Goal: Information Seeking & Learning: Learn about a topic

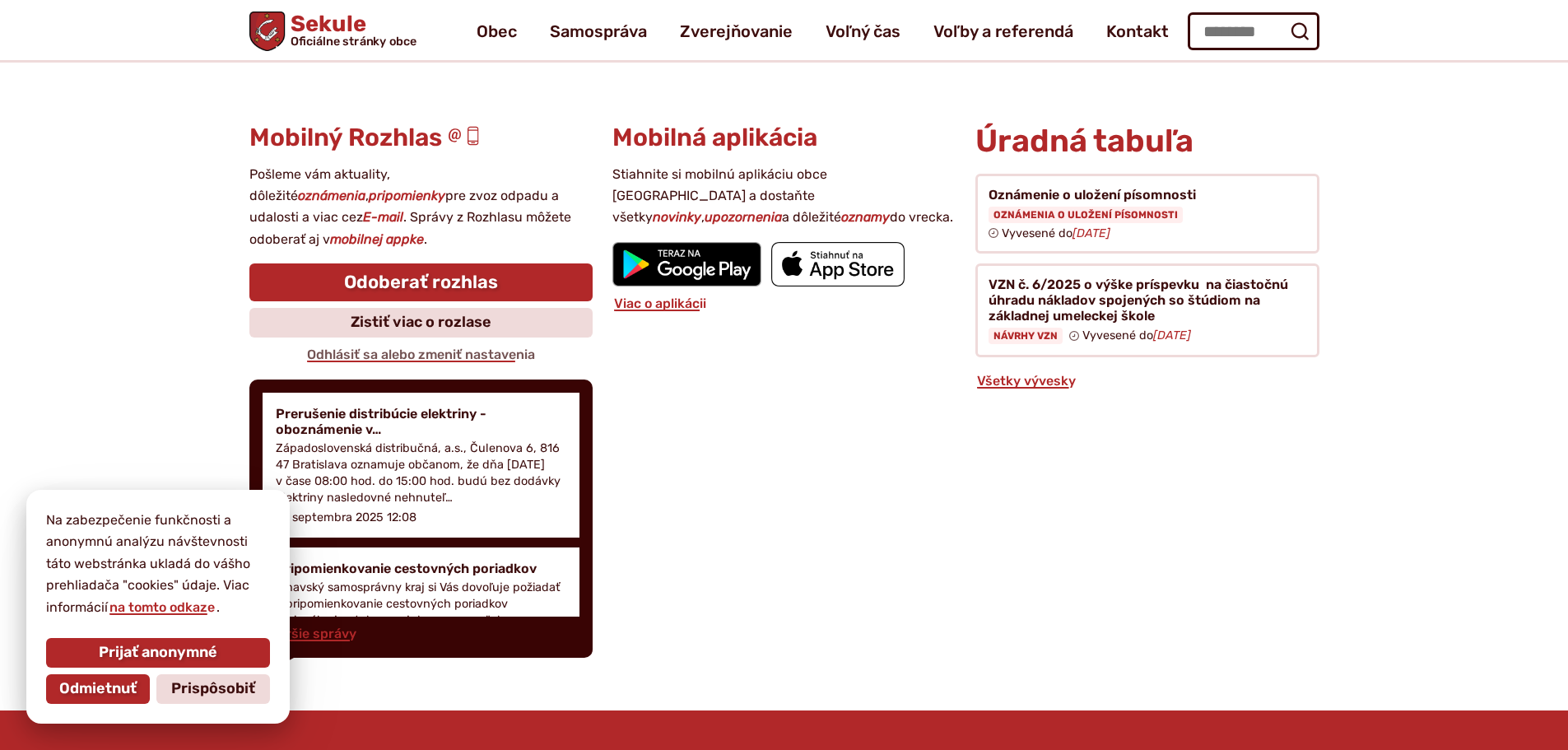
scroll to position [1512, 0]
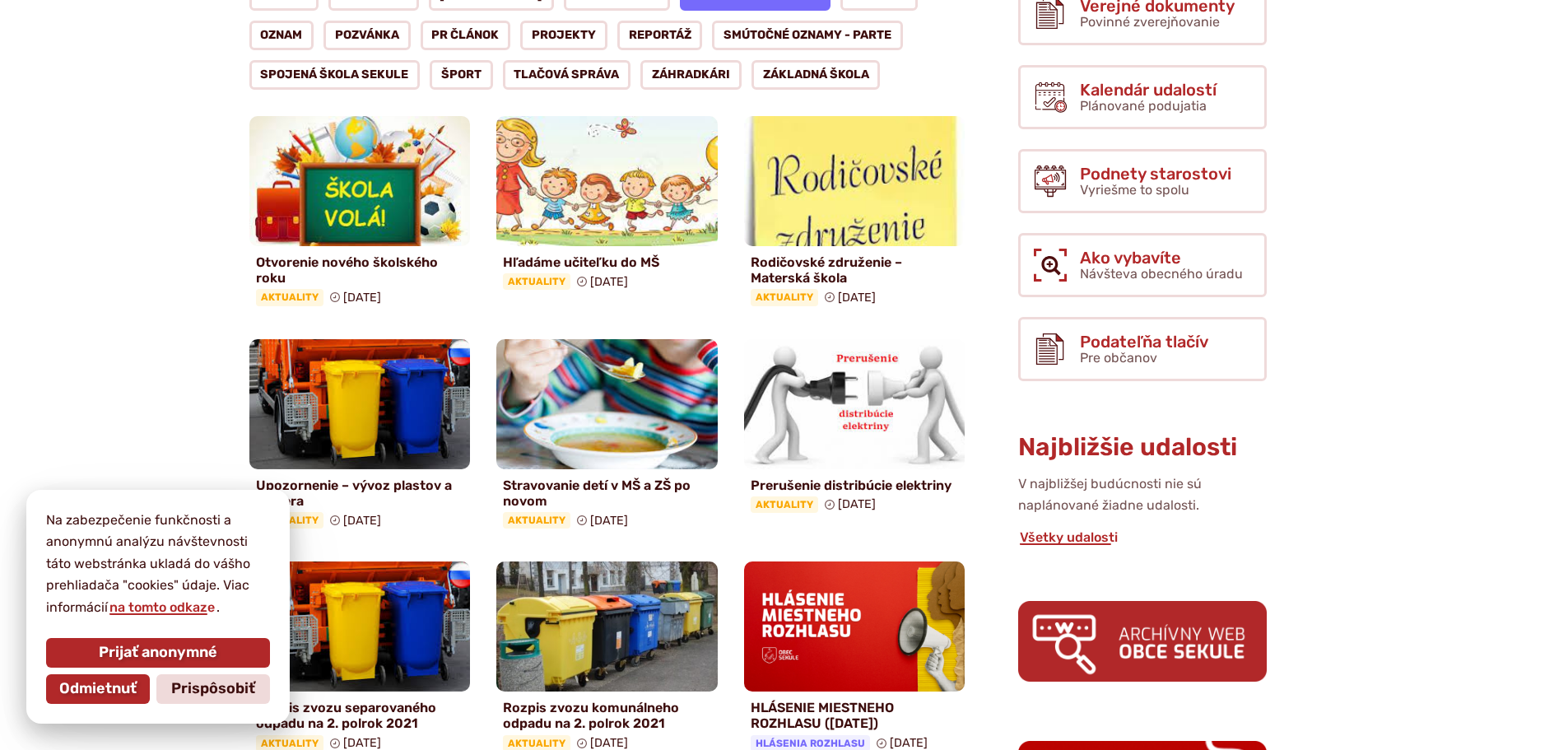
scroll to position [576, 0]
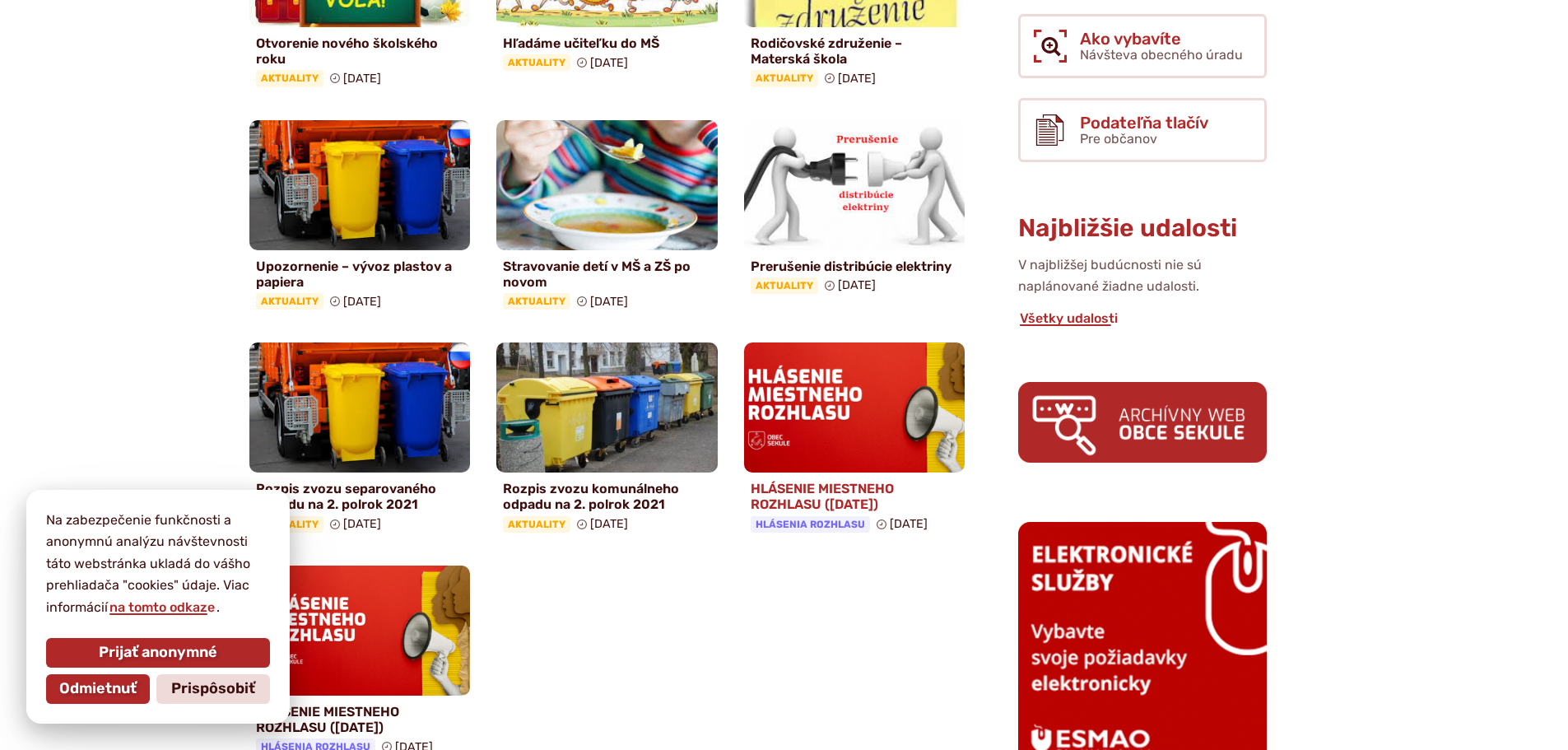
click at [855, 388] on img at bounding box center [855, 408] width 255 height 150
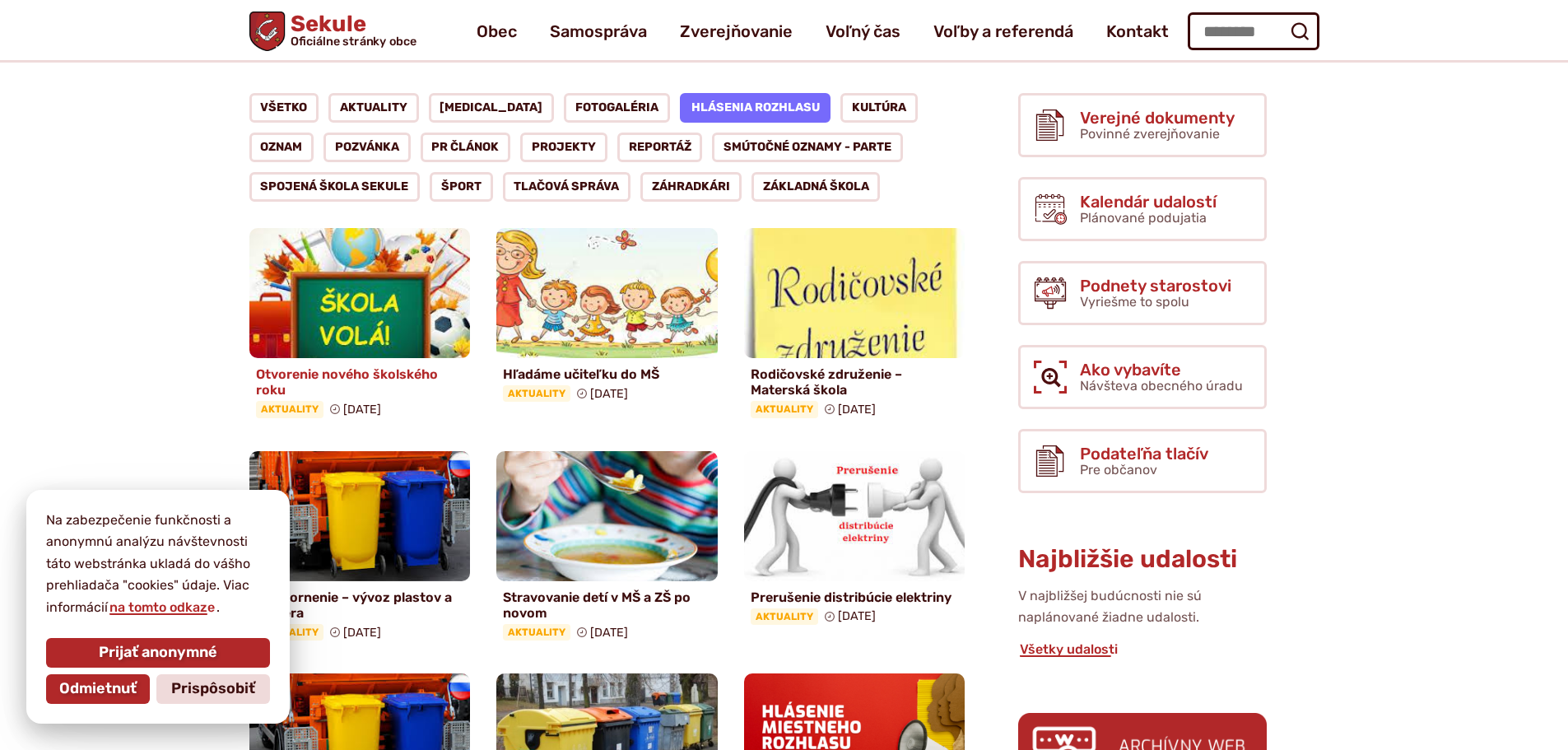
scroll to position [165, 0]
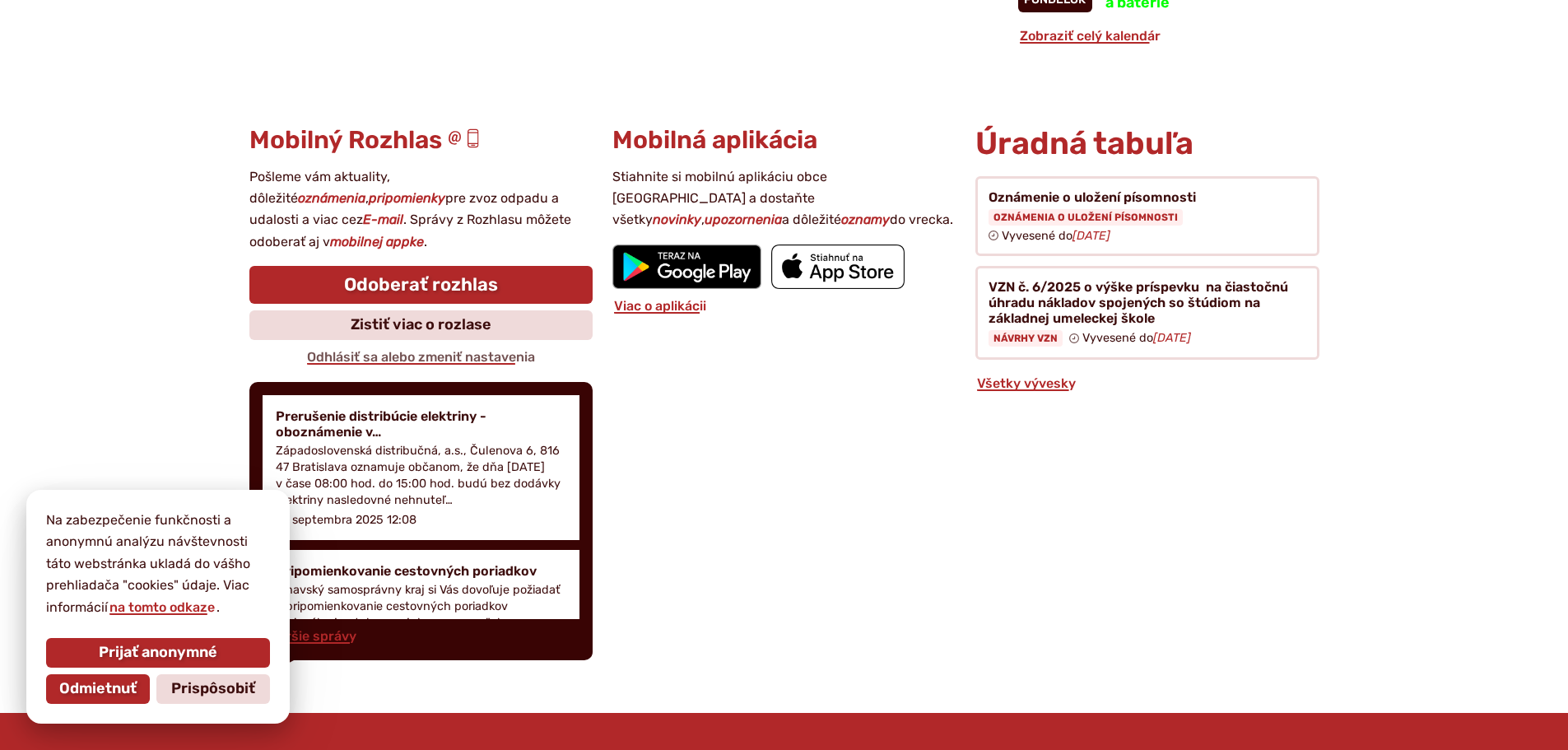
scroll to position [1729, 0]
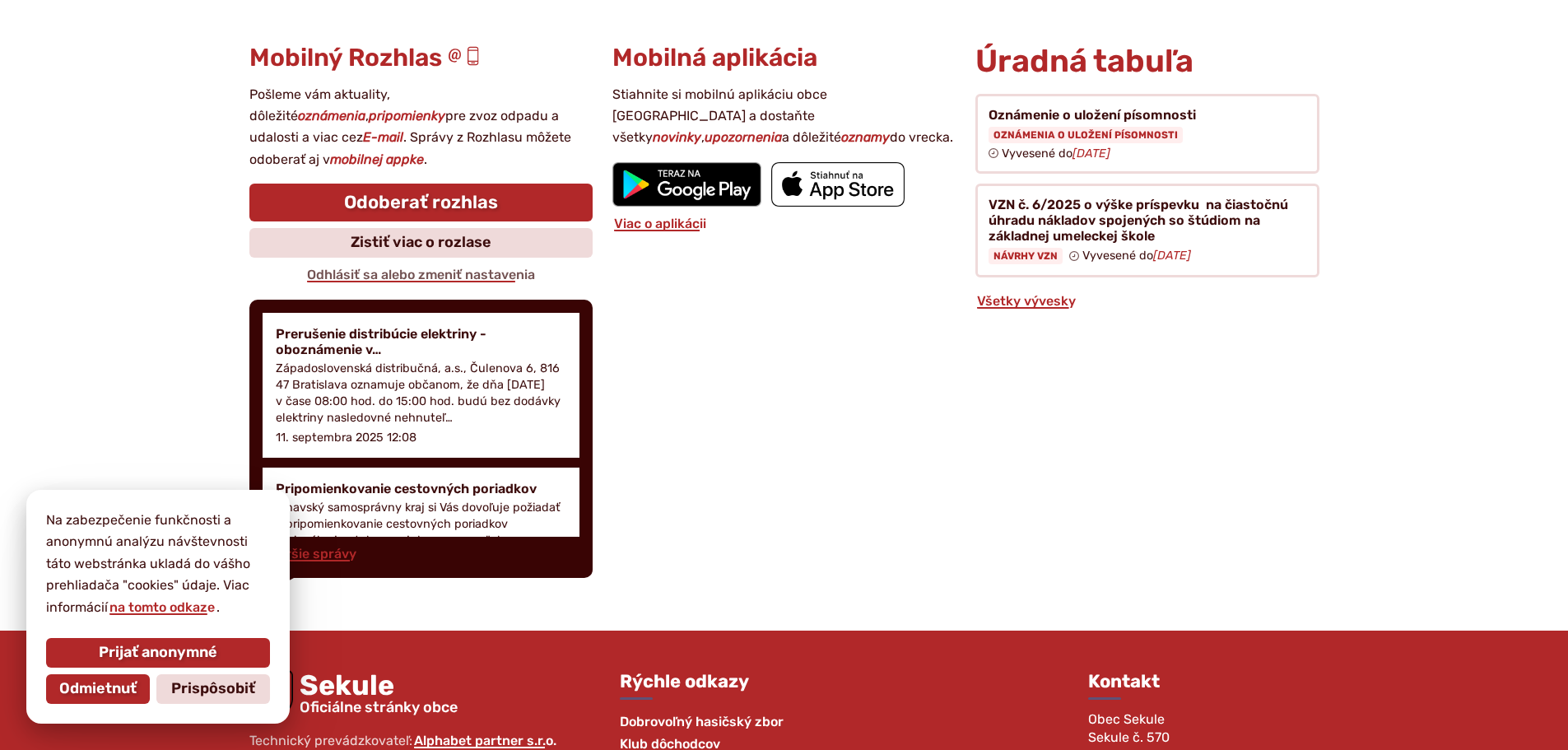
click at [378, 56] on h3 "Mobilný Rozhlas" at bounding box center [421, 58] width 343 height 27
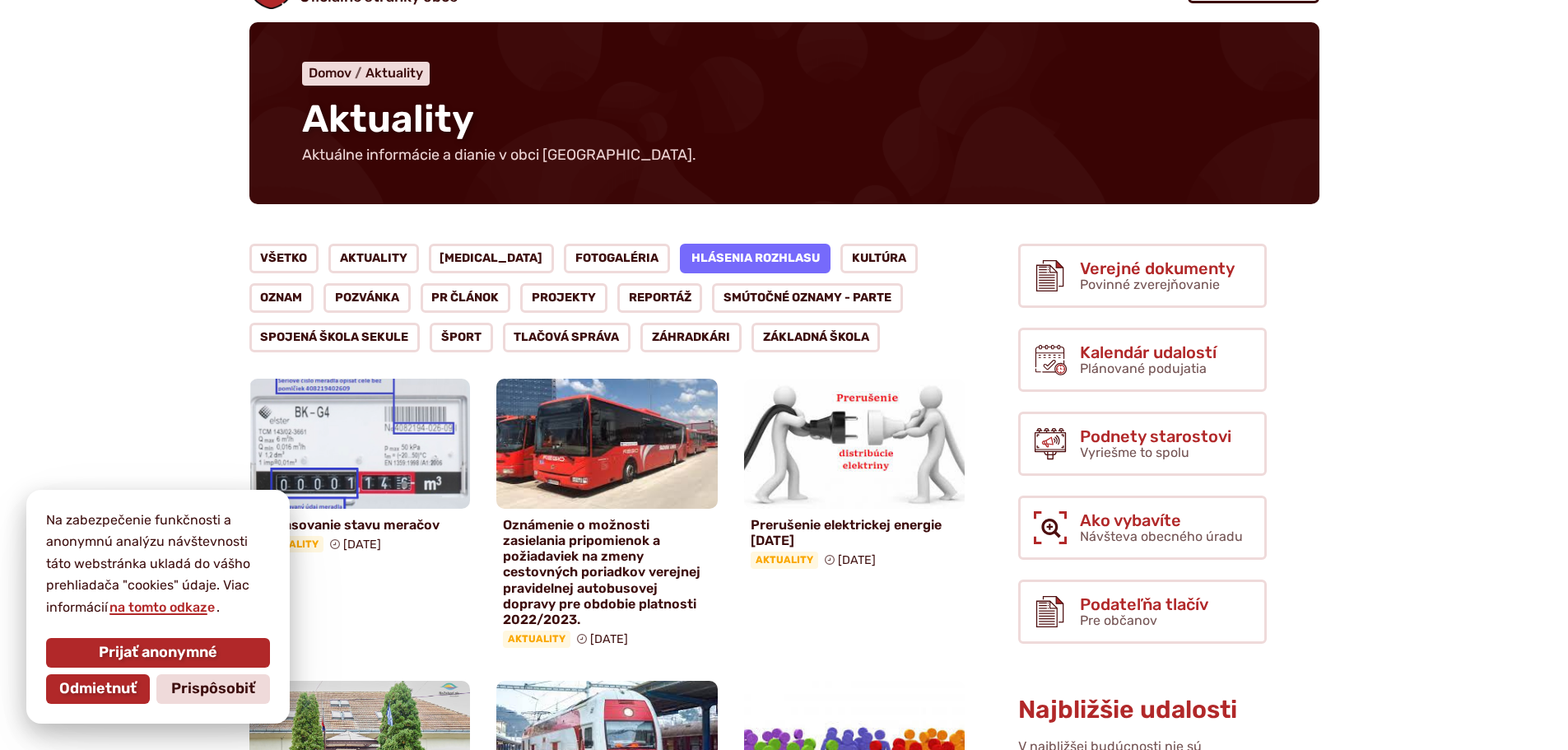
scroll to position [0, 0]
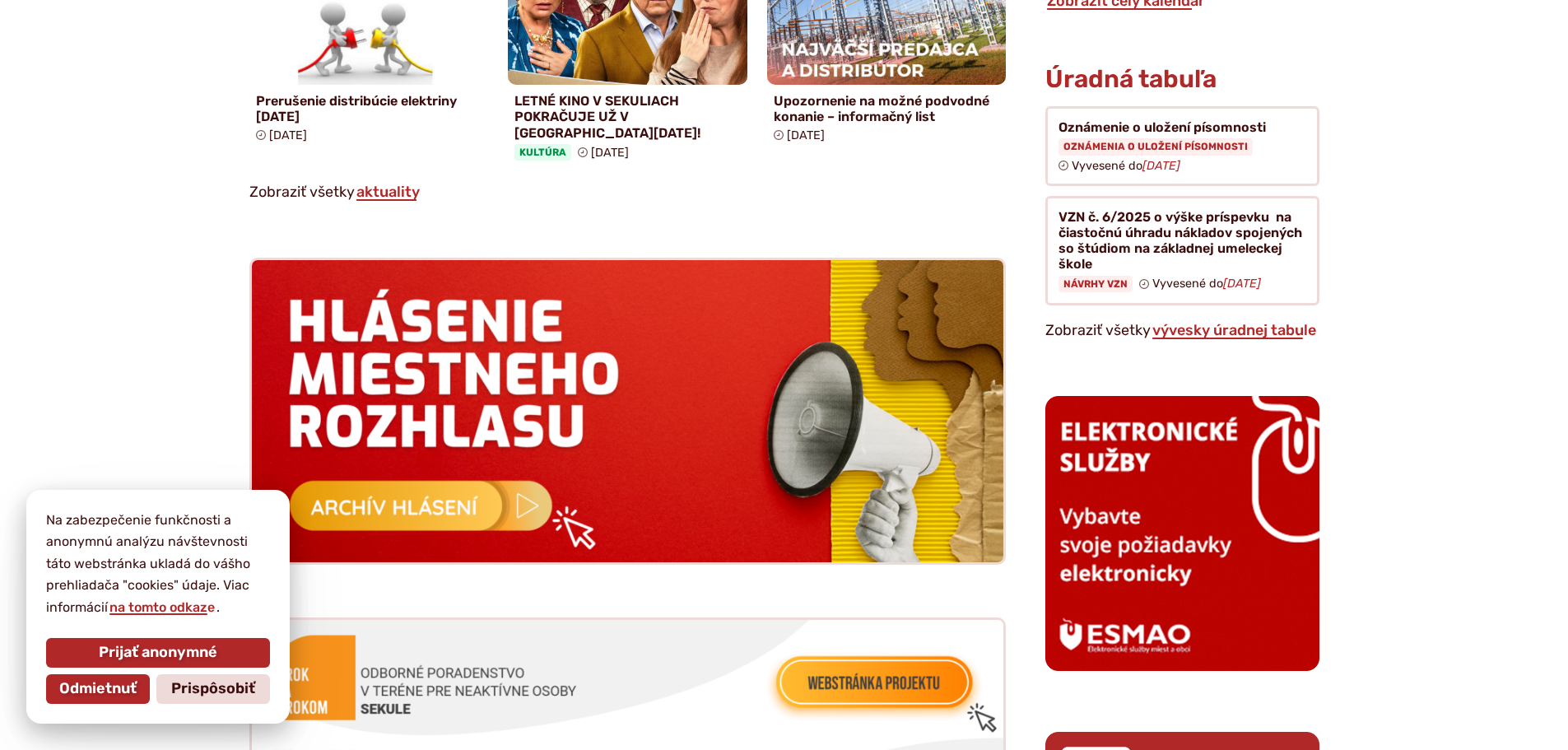
scroll to position [1564, 0]
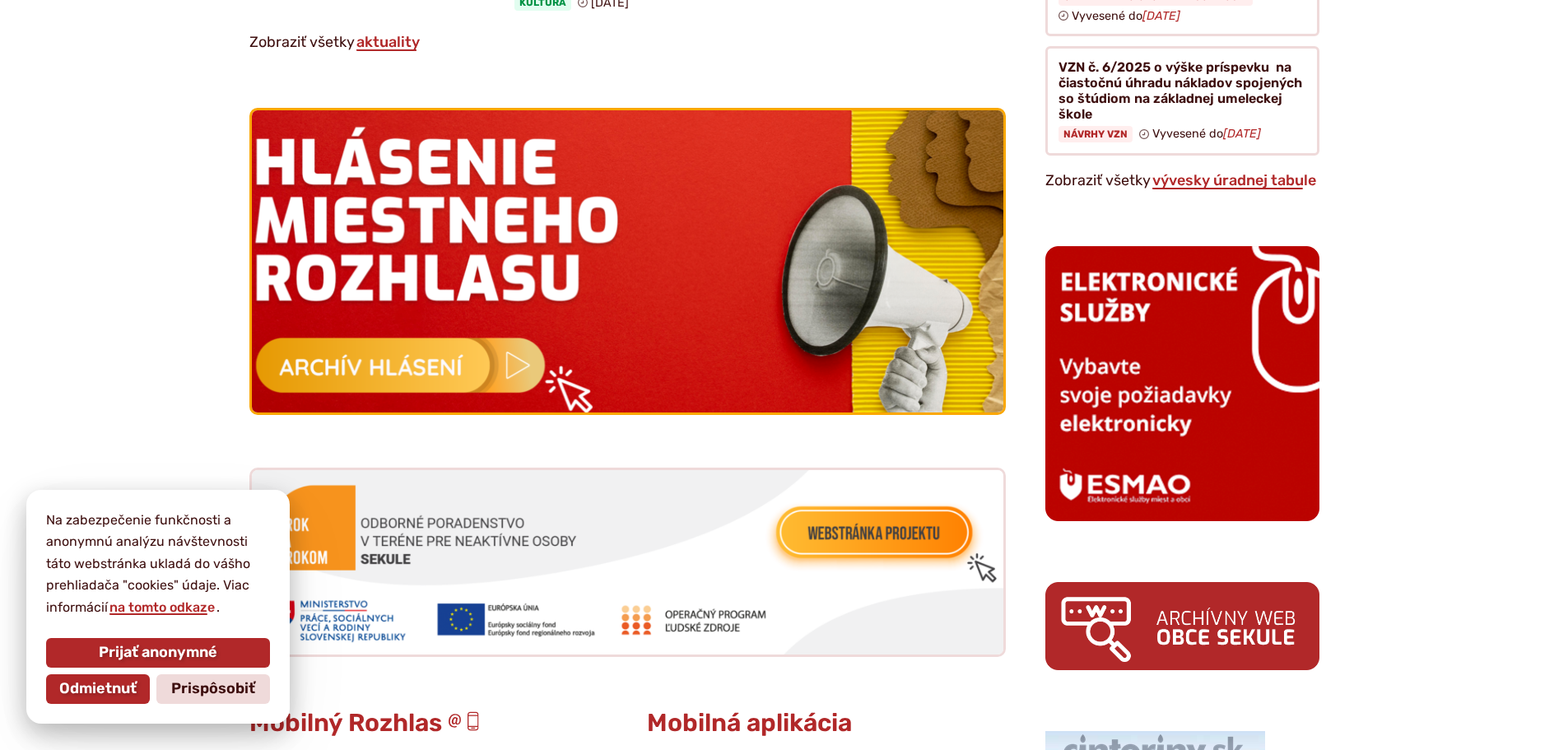
click at [391, 362] on img at bounding box center [627, 261] width 827 height 333
